Goal: Task Accomplishment & Management: Manage account settings

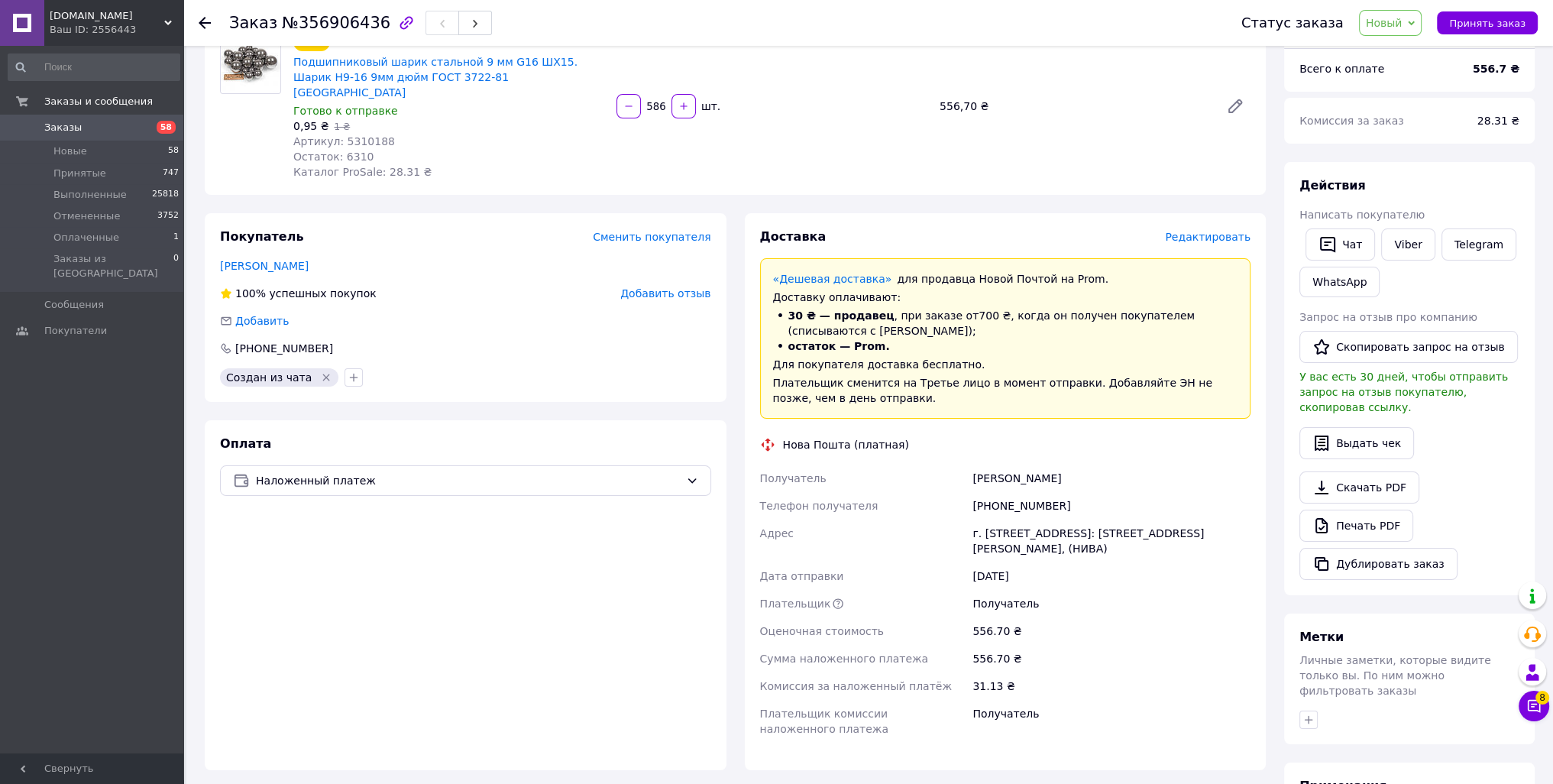
scroll to position [229, 0]
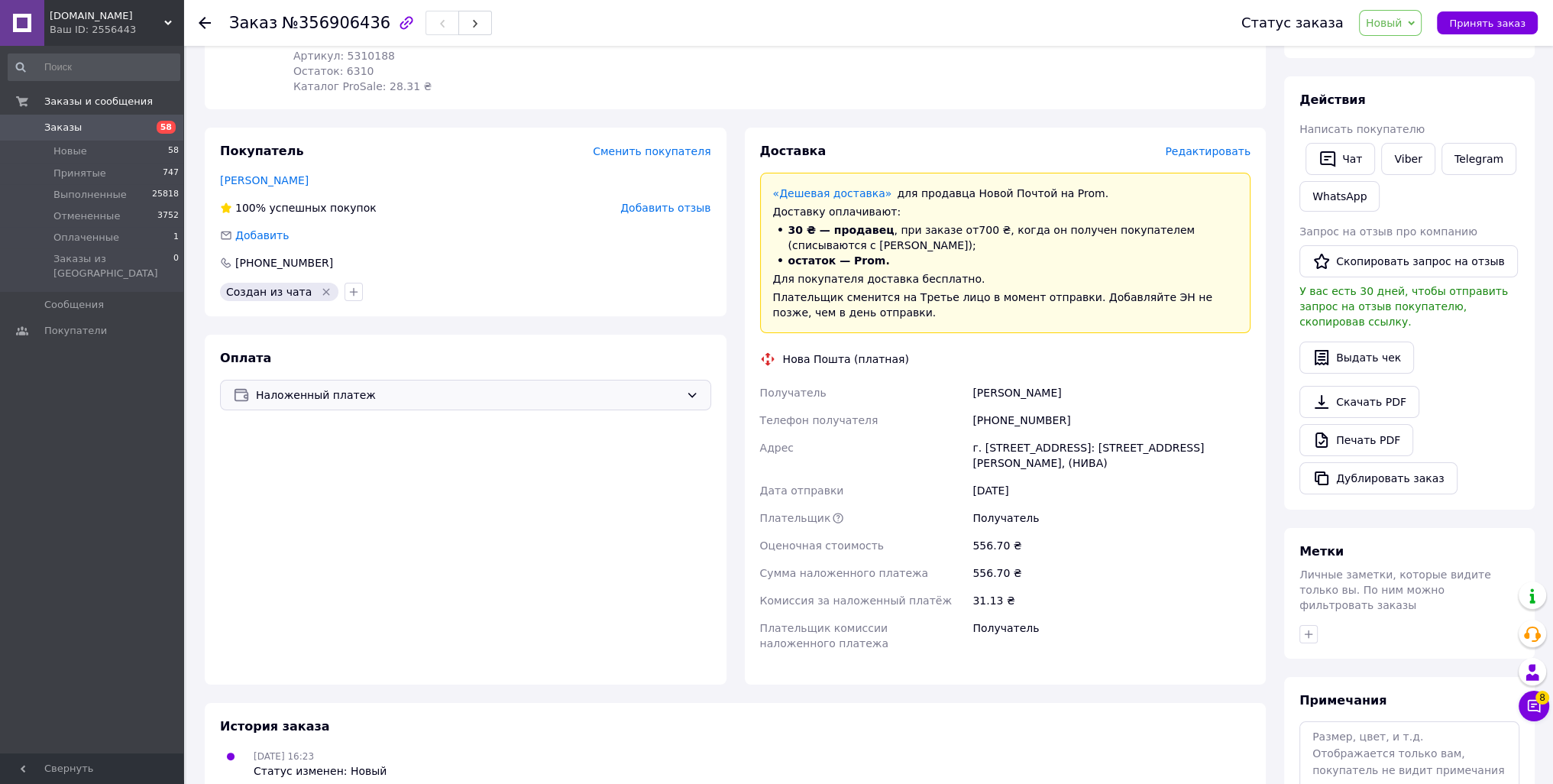
click at [453, 386] on span "Наложенный платеж" at bounding box center [468, 394] width 424 height 17
click at [545, 339] on div "Оплата Наложенный платеж Наложенный платеж Пром-оплата Prom сопровождает покупк…" at bounding box center [465, 509] width 521 height 350
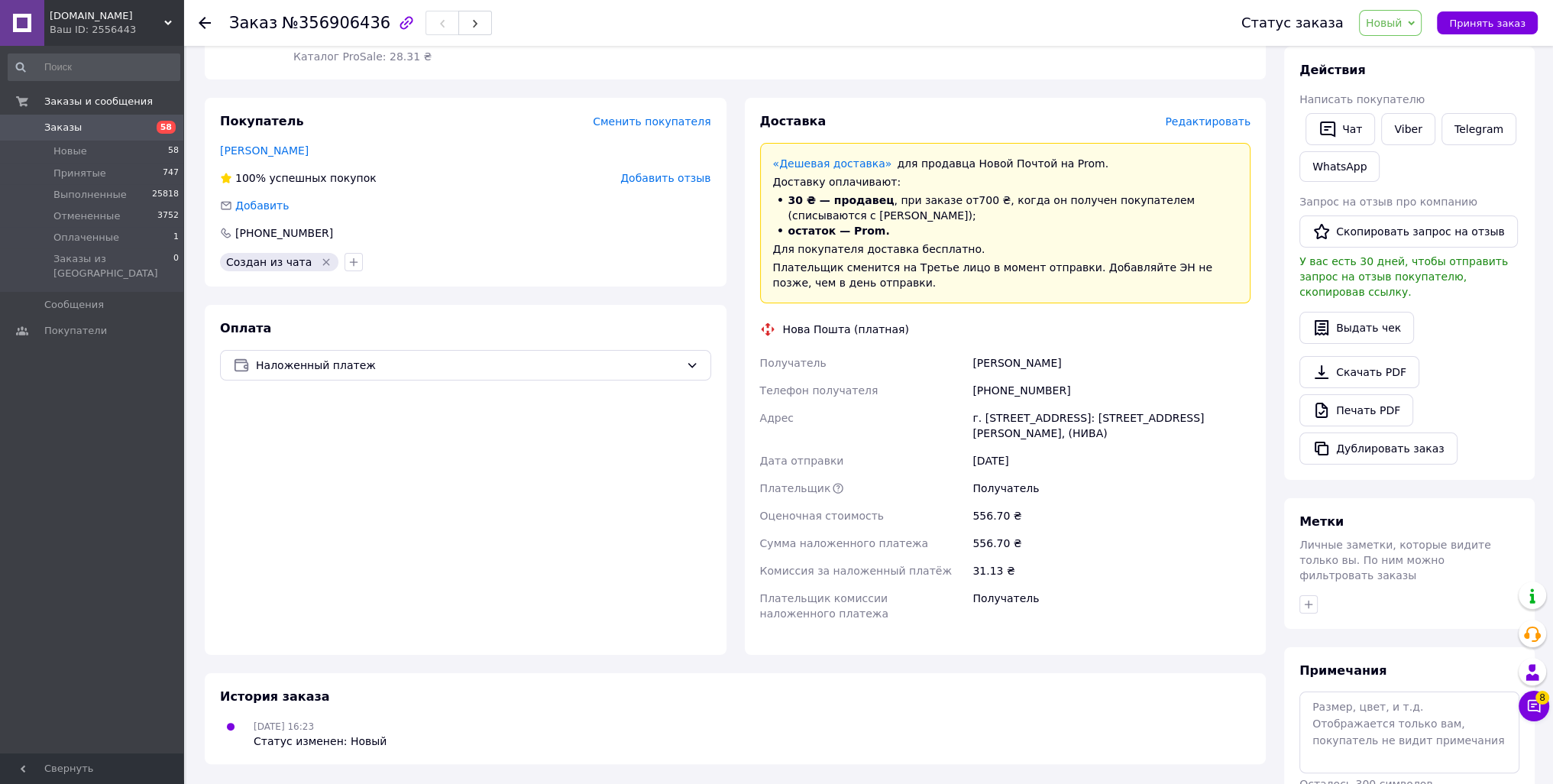
scroll to position [310, 0]
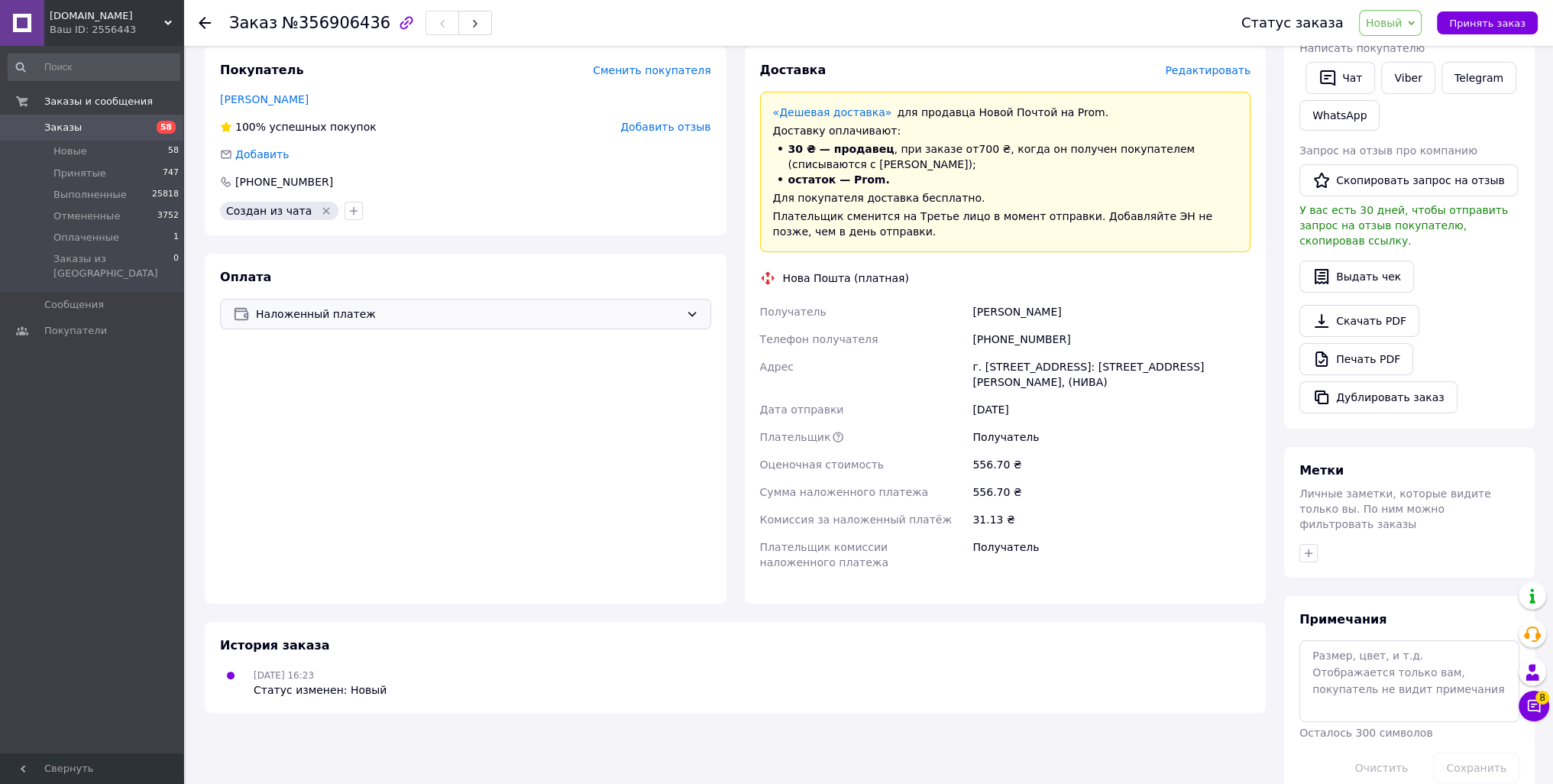
click at [485, 299] on div "Наложенный платеж" at bounding box center [465, 314] width 491 height 30
click at [485, 254] on div "Оплата Наложенный платеж Наложенный платеж Пром-оплата Prom сопровождает покупк…" at bounding box center [465, 428] width 521 height 350
click at [461, 278] on div "Оплата Наложенный платеж" at bounding box center [465, 428] width 521 height 350
click at [460, 299] on div "Наложенный платеж" at bounding box center [465, 314] width 491 height 30
click at [456, 264] on div "Оплата Наложенный платеж Наложенный платеж Пром-оплата Prom сопровождает покупк…" at bounding box center [465, 428] width 521 height 350
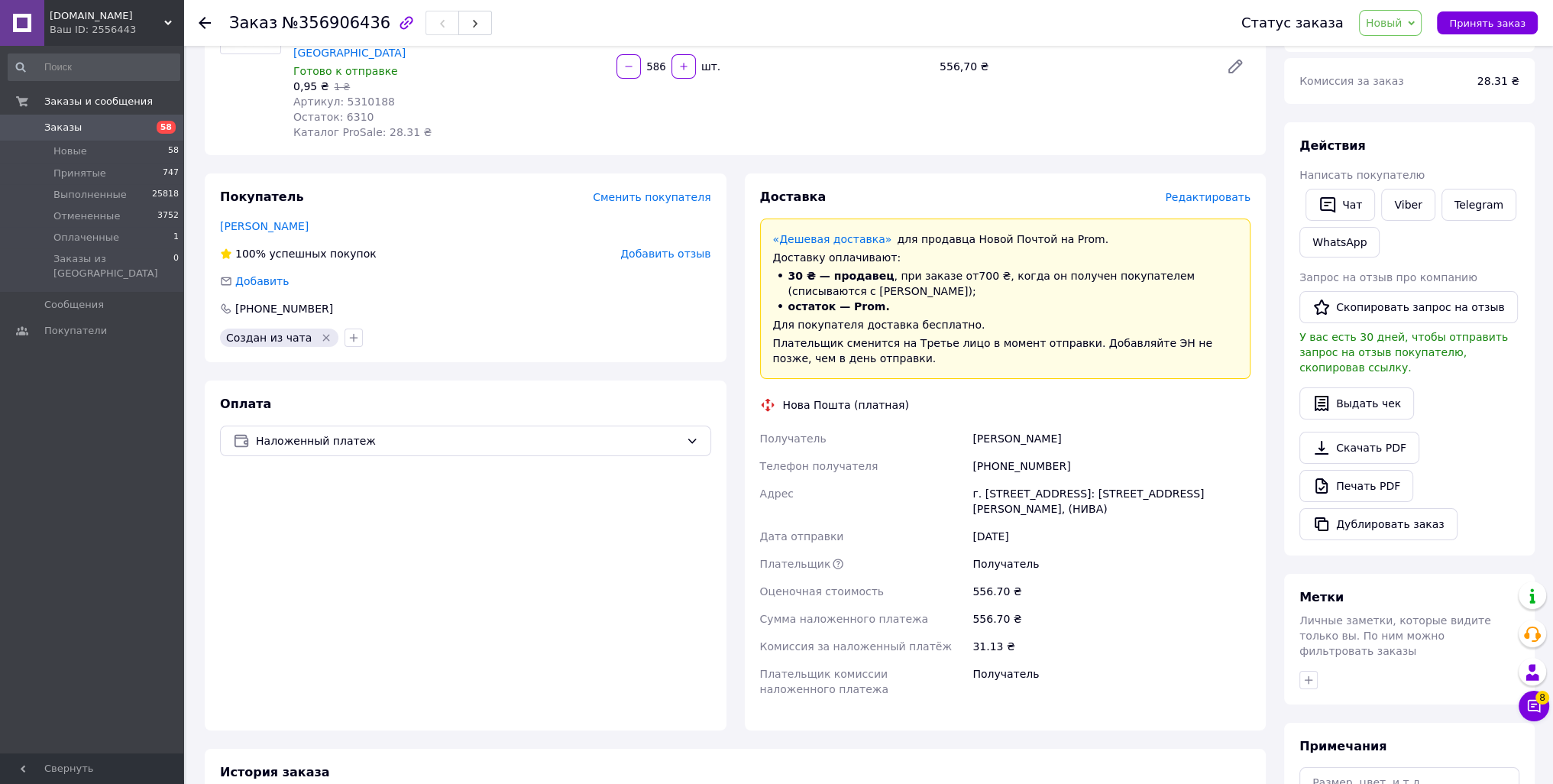
scroll to position [157, 0]
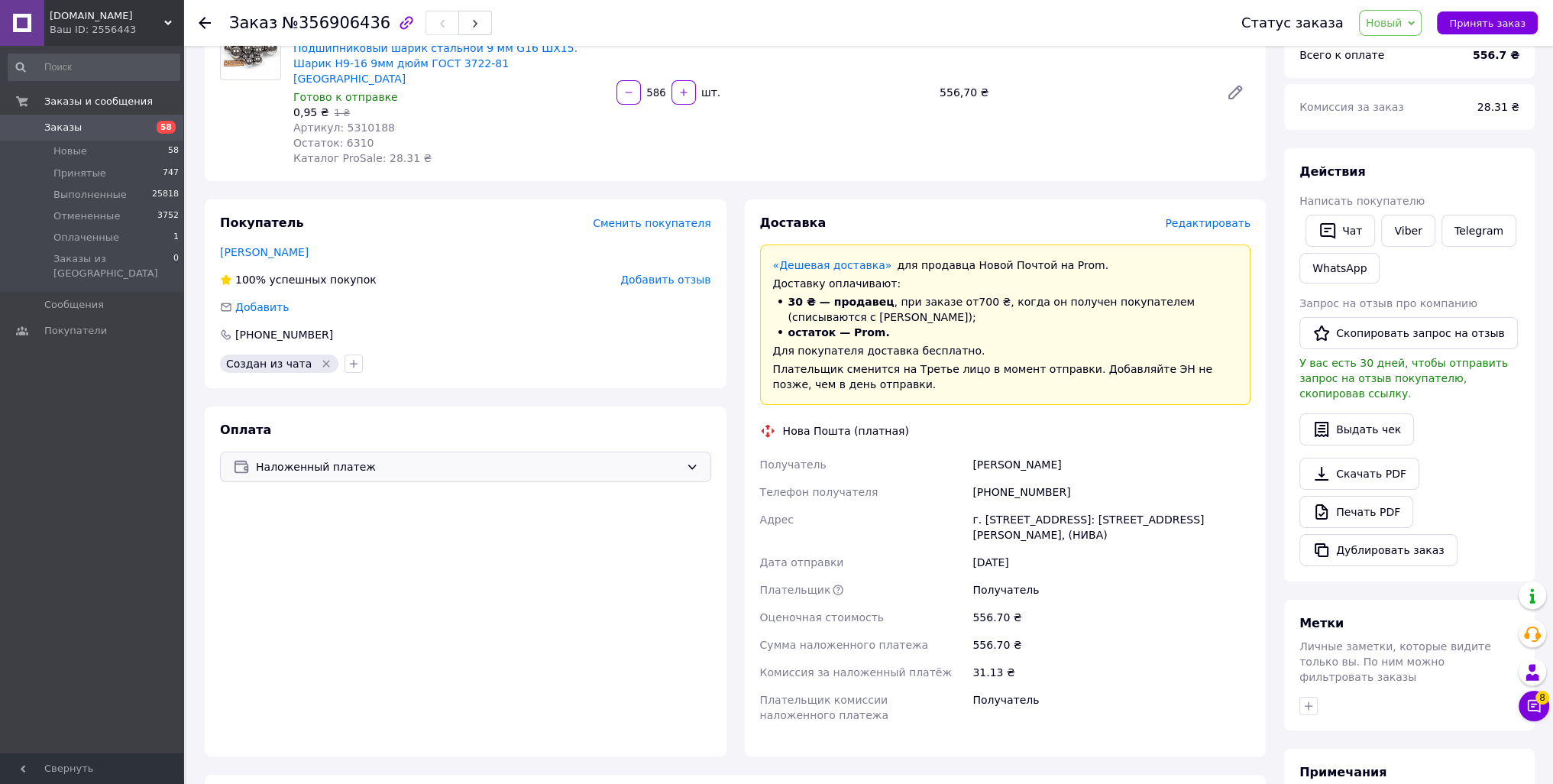
click at [459, 459] on span "Наложенный платеж" at bounding box center [468, 467] width 424 height 17
click at [450, 410] on div "Оплата Наложенный платеж Наложенный платеж Пром-оплата Prom сопровождает покупк…" at bounding box center [465, 580] width 521 height 350
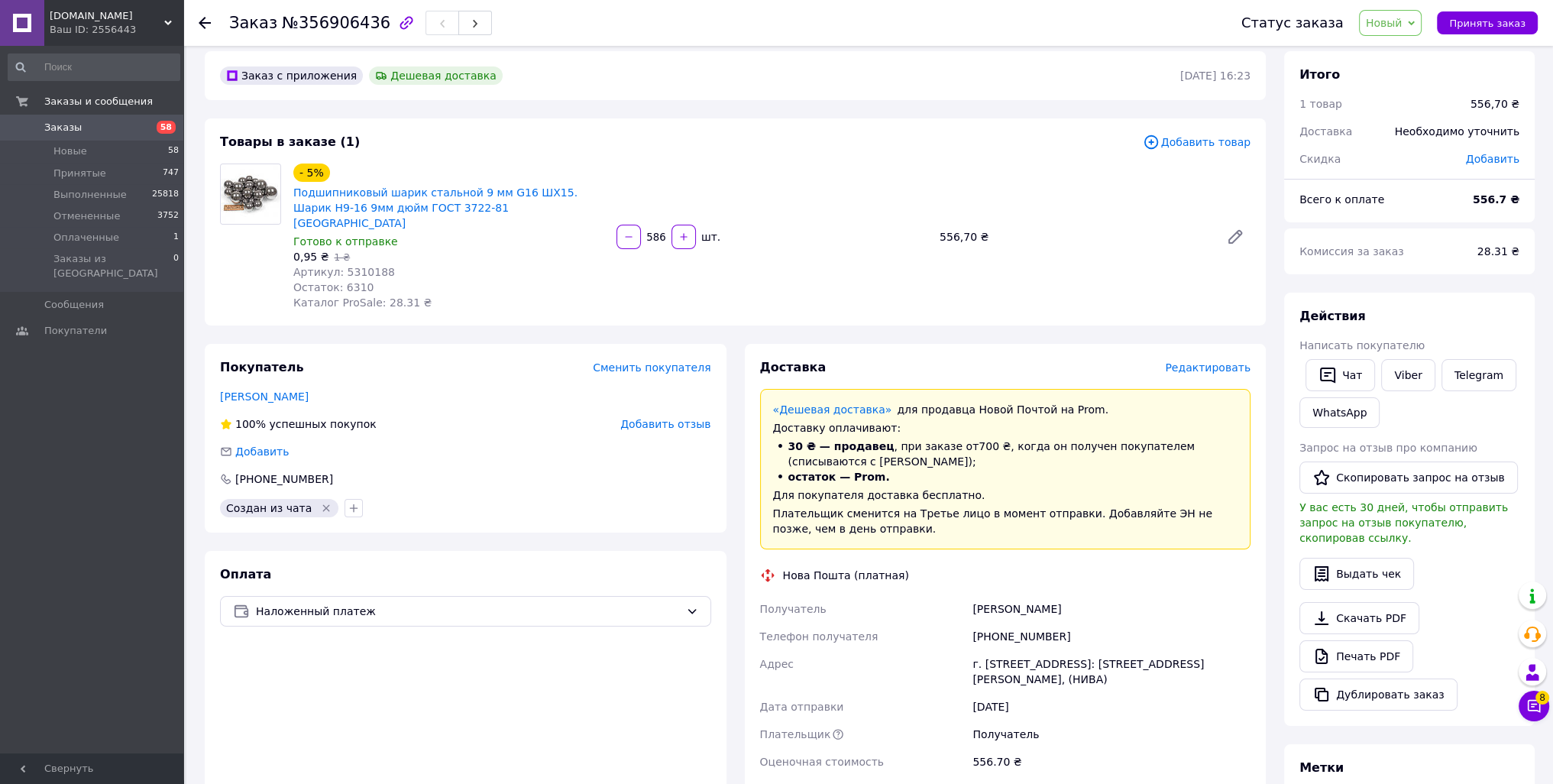
scroll to position [0, 0]
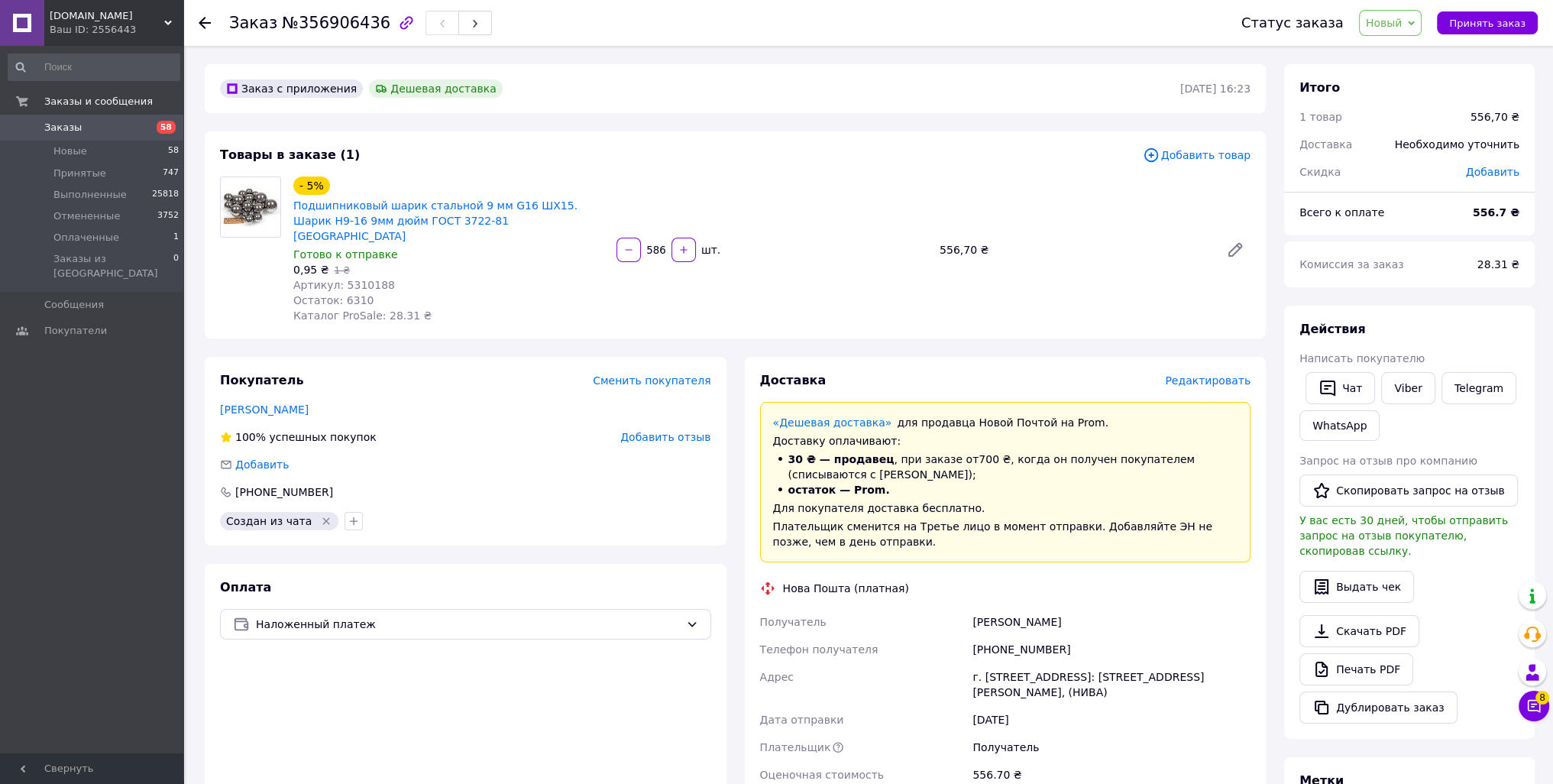
click at [840, 93] on div "Заказ с приложения Дешевая доставка" at bounding box center [698, 88] width 963 height 24
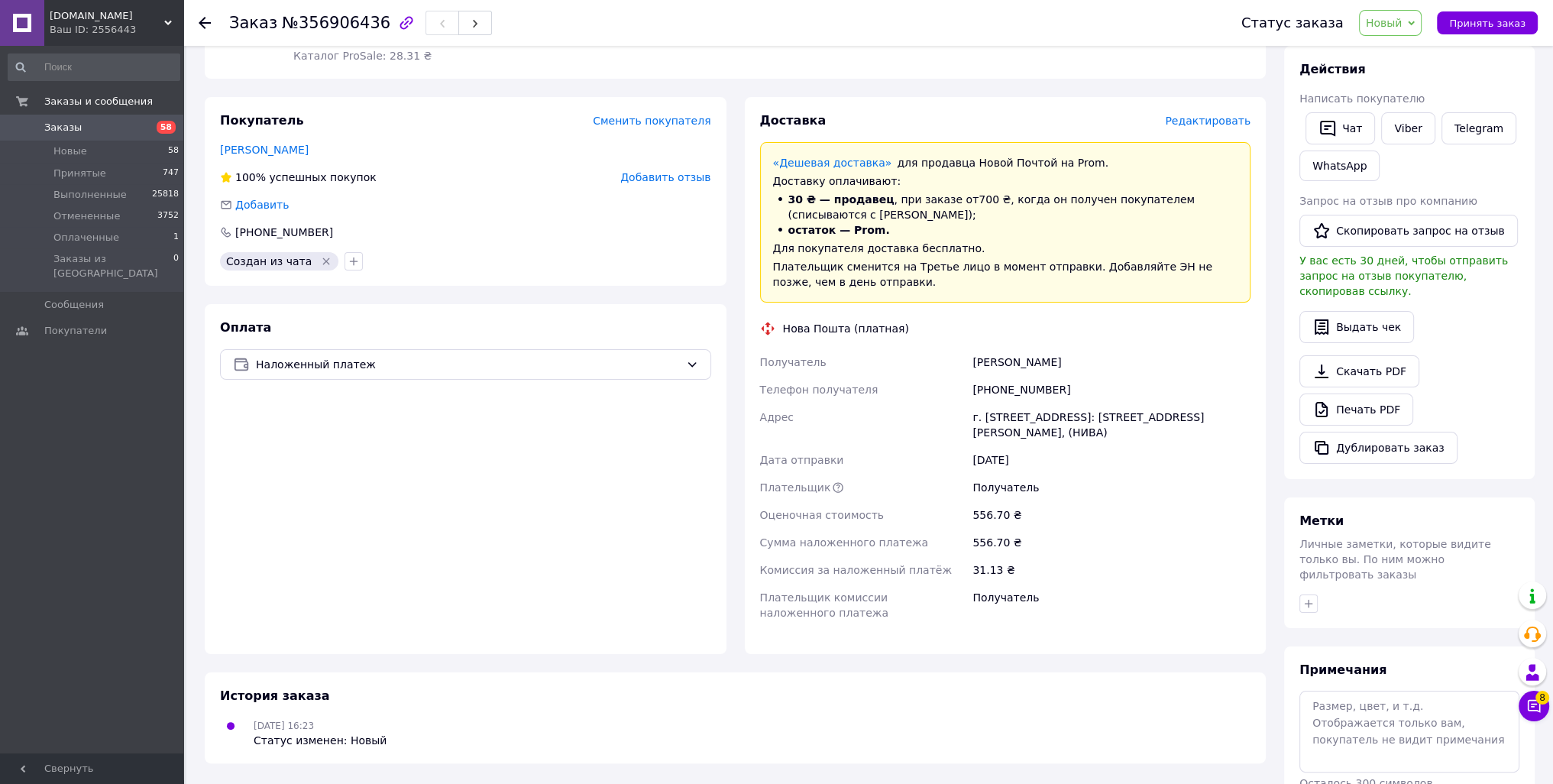
scroll to position [306, 0]
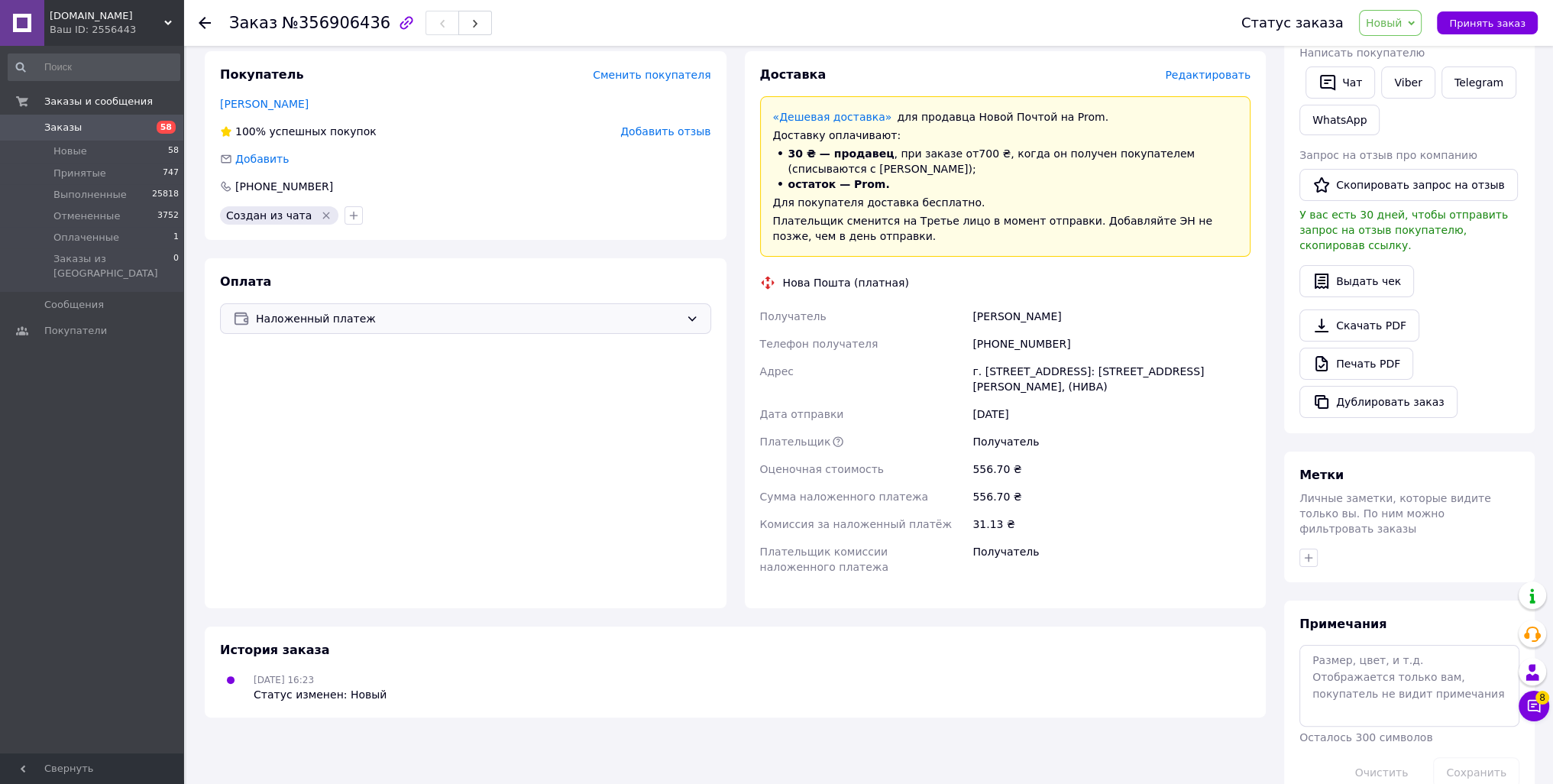
click at [468, 315] on div "Наложенный платеж" at bounding box center [465, 318] width 491 height 30
click at [464, 264] on div "Оплата Наложенный платеж Наложенный платеж Пром-оплата Prom сопровождает покупк…" at bounding box center [465, 433] width 521 height 350
drag, startPoint x: 1072, startPoint y: 371, endPoint x: 962, endPoint y: 303, distance: 129.3
click at [966, 302] on div "Получатель [PERSON_NAME] Телефон получателя [PHONE_NUMBER] Адрес г. Черновцы ([…" at bounding box center [1006, 441] width 497 height 278
click at [1079, 380] on div "г. [STREET_ADDRESS]: [STREET_ADDRESS][PERSON_NAME], (НИВА)" at bounding box center [1111, 379] width 284 height 43
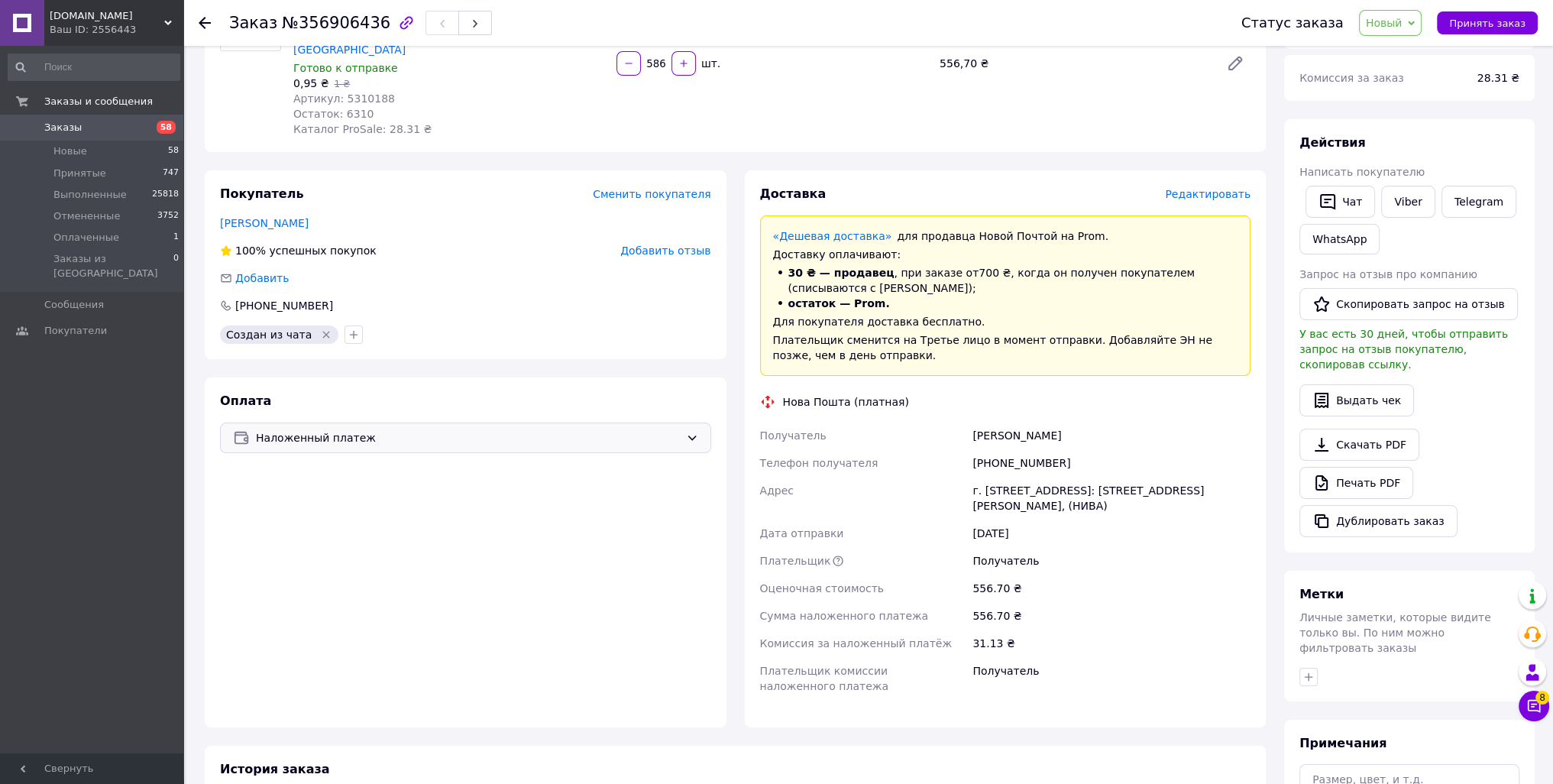
scroll to position [157, 0]
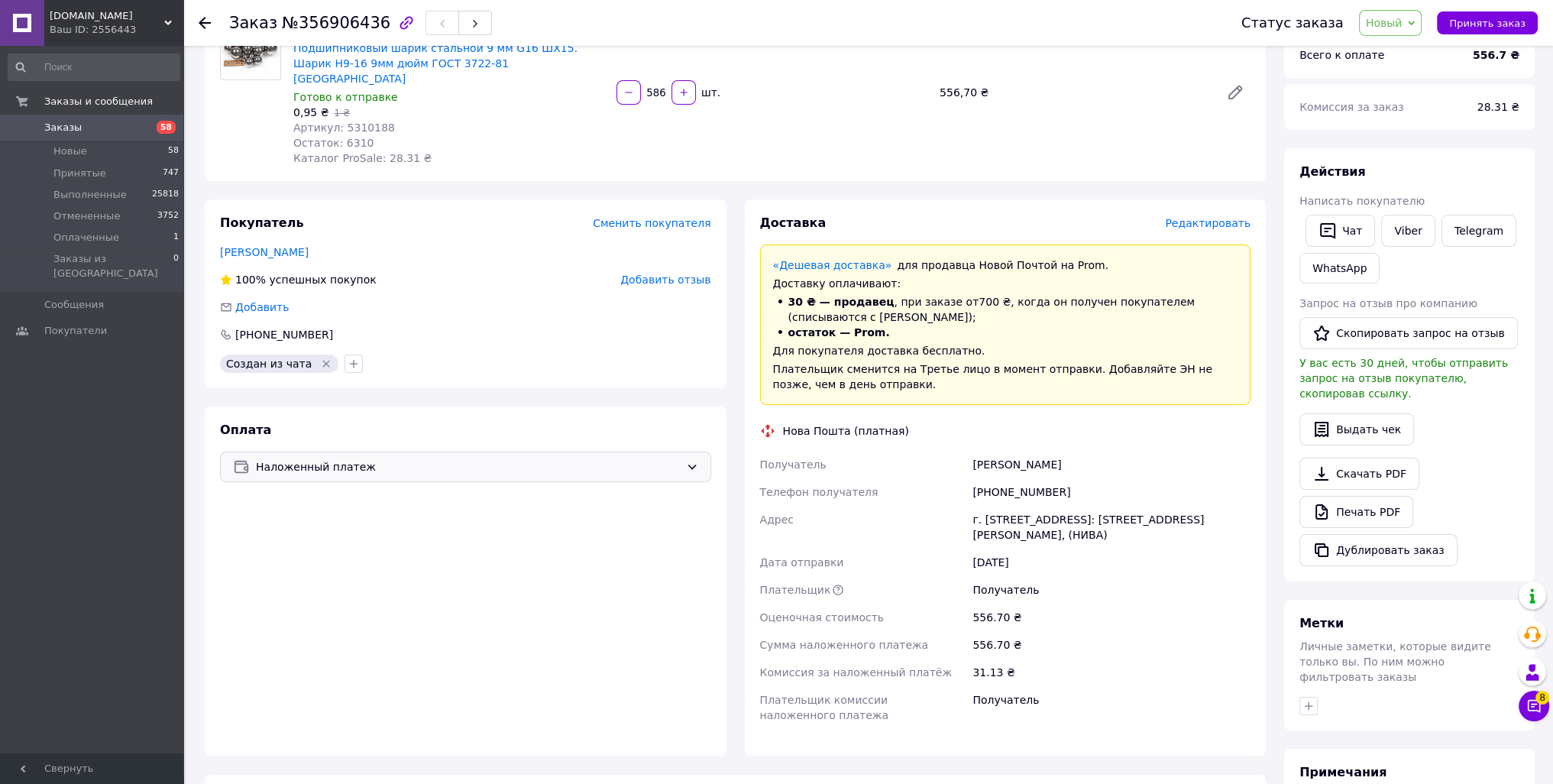
click at [492, 451] on div "Наложенный платеж" at bounding box center [465, 467] width 491 height 30
click at [485, 408] on div "Оплата Наложенный платеж Наложенный платеж Пром-оплата Prom сопровождает покупк…" at bounding box center [465, 580] width 521 height 350
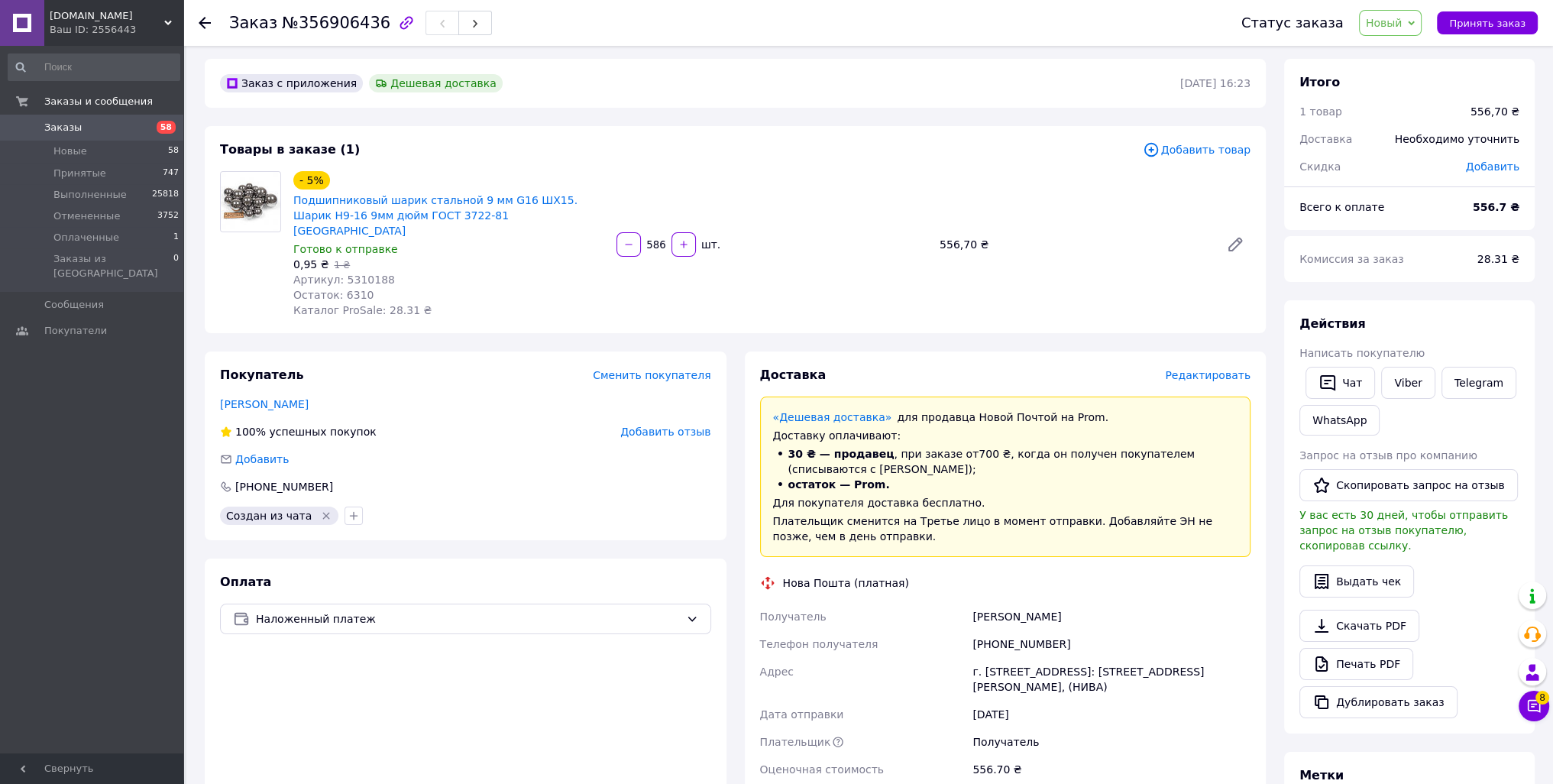
scroll to position [4, 0]
click at [487, 611] on span "Наложенный платеж" at bounding box center [468, 619] width 424 height 17
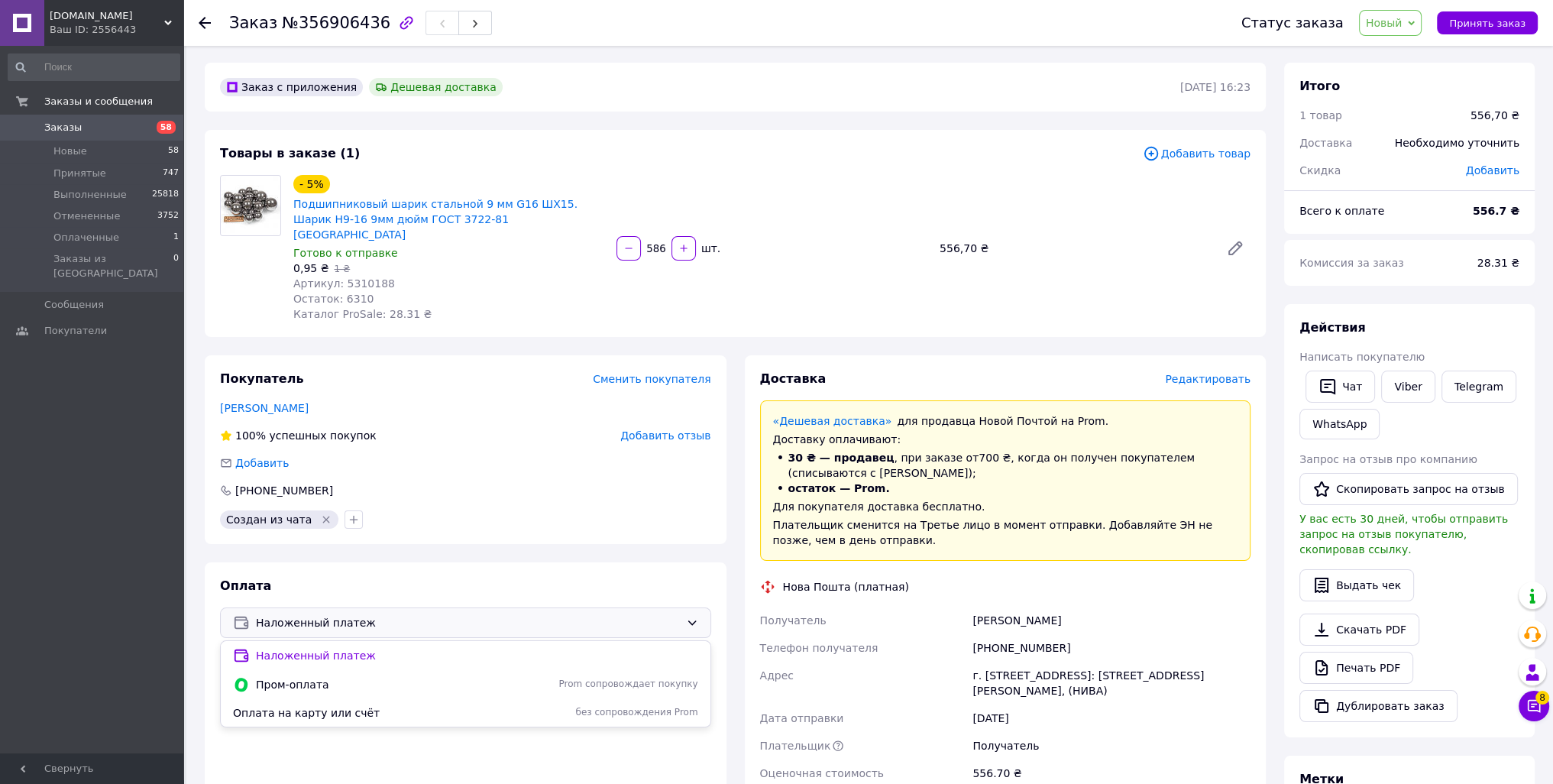
scroll to position [0, 0]
drag, startPoint x: 901, startPoint y: 179, endPoint x: 887, endPoint y: 160, distance: 23.6
click at [901, 179] on div "- 5% Подшипниковый шарик стальной 9 мм G16 ШХ15. Шарик H9-16 9мм дюйм ГОСТ 3722…" at bounding box center [772, 249] width 969 height 153
